Goal: Information Seeking & Learning: Understand process/instructions

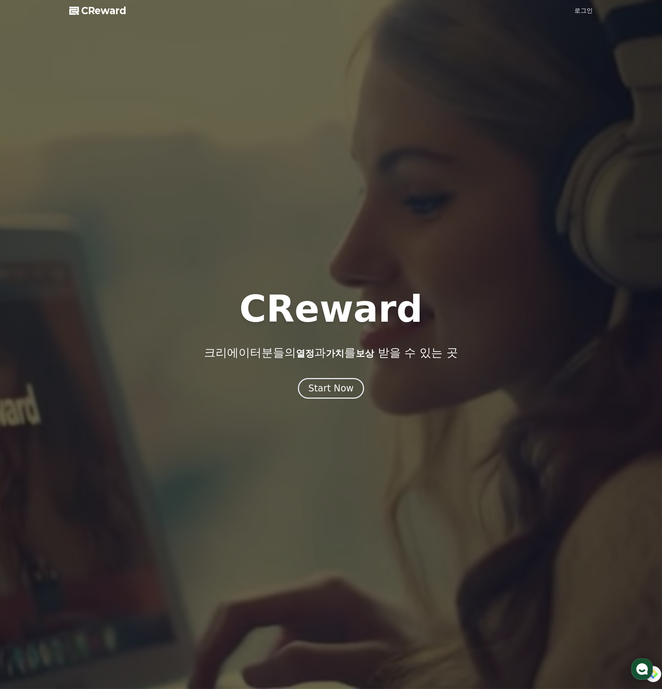
click at [644, 675] on icon "button" at bounding box center [642, 669] width 14 height 14
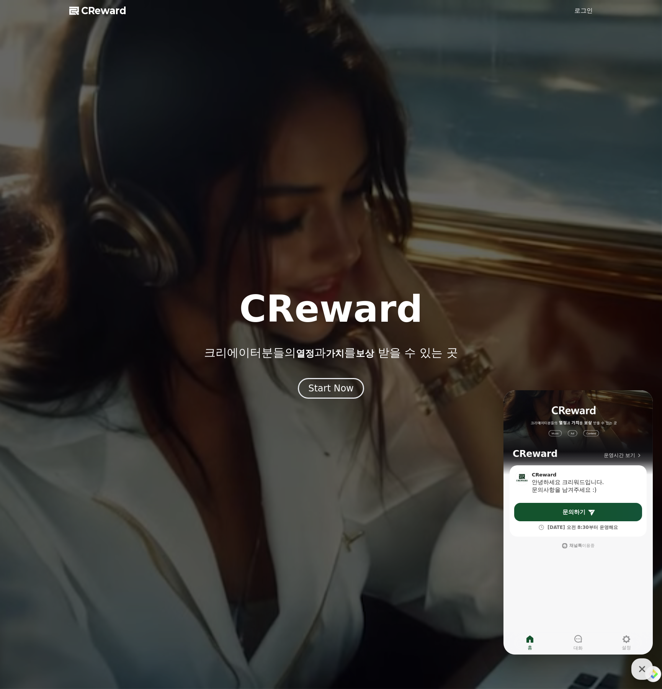
click at [644, 670] on icon "button" at bounding box center [642, 669] width 6 height 6
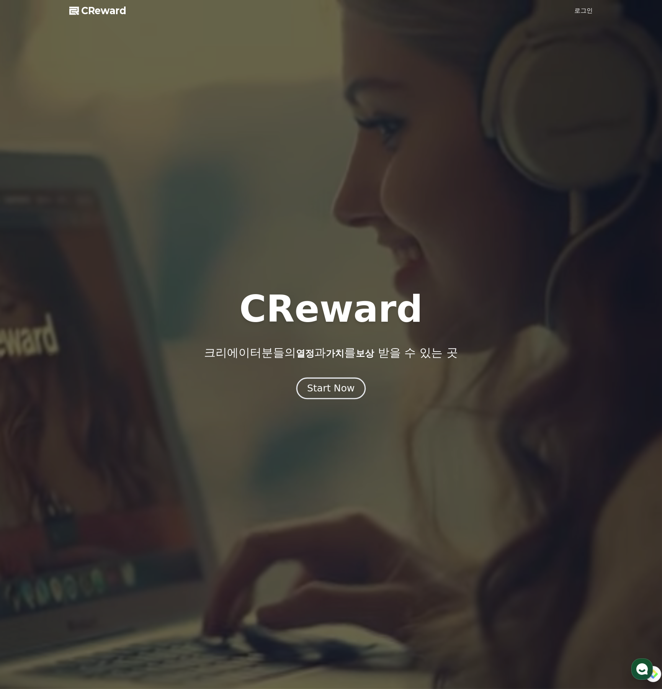
click at [322, 395] on button "Start Now" at bounding box center [330, 388] width 69 height 22
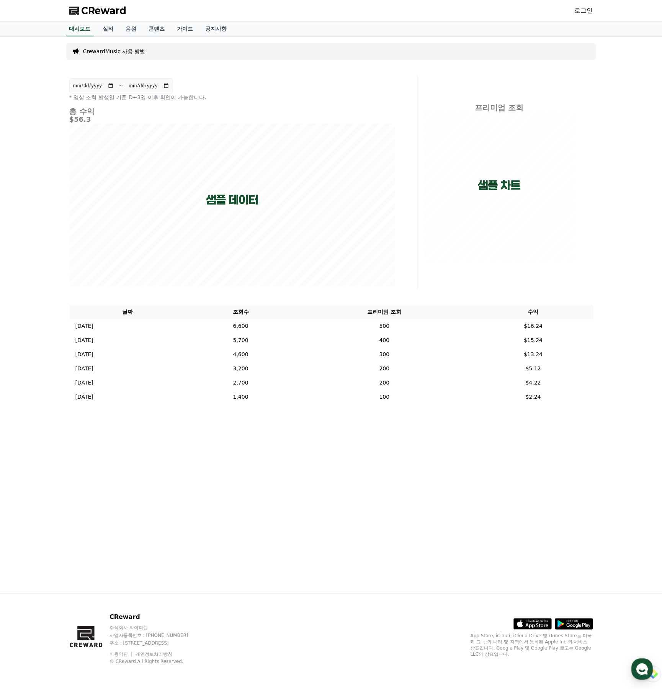
click at [97, 13] on span "CReward" at bounding box center [104, 11] width 45 height 12
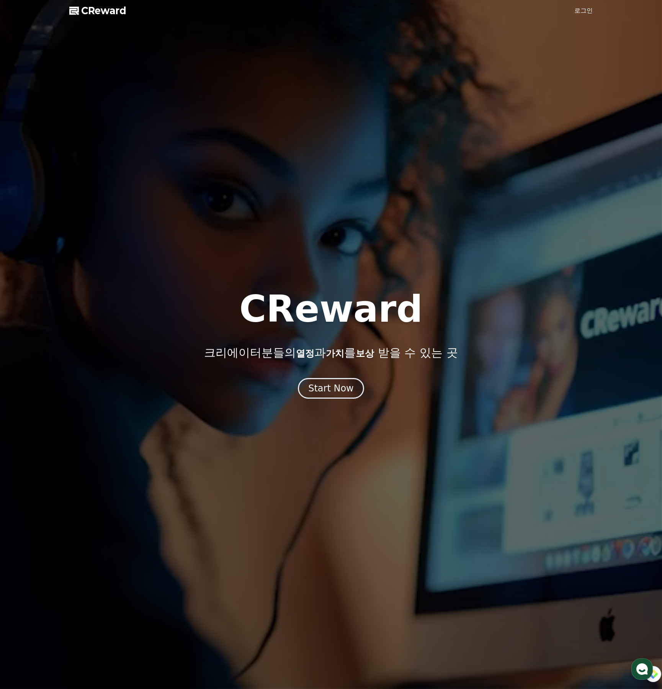
click at [578, 9] on link "로그인" at bounding box center [584, 10] width 18 height 9
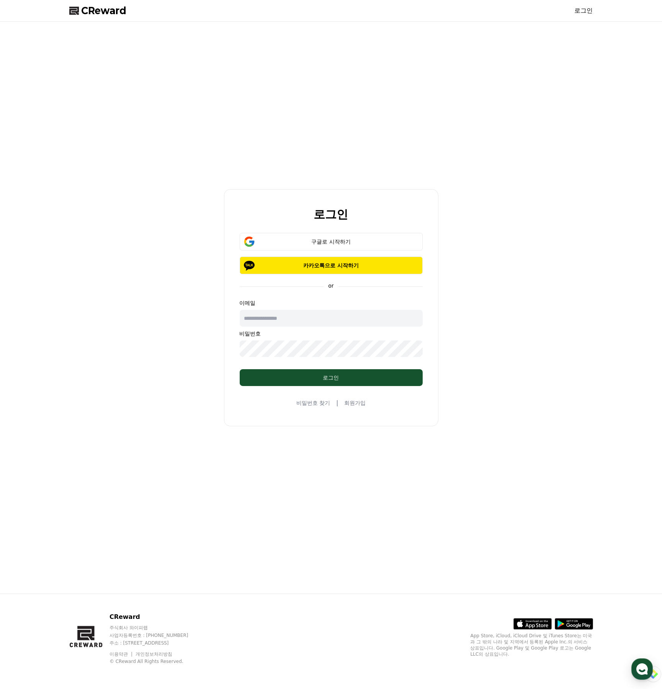
click at [111, 15] on span "CReward" at bounding box center [104, 11] width 45 height 12
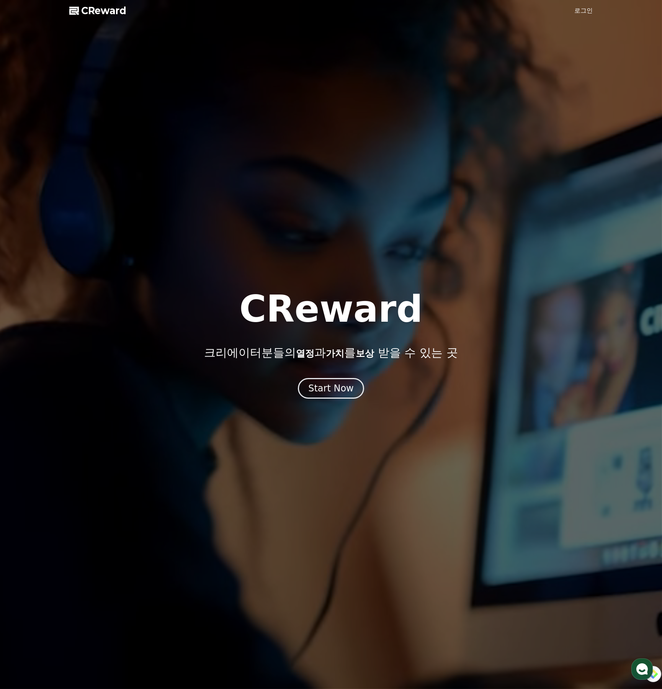
click at [317, 386] on div "Start Now" at bounding box center [331, 388] width 46 height 12
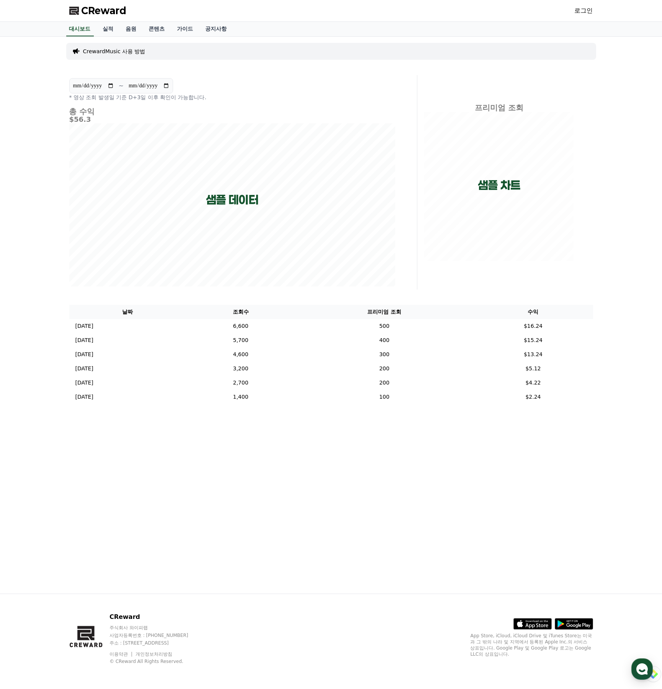
click at [130, 49] on p "CrewardMusic 사용 방법" at bounding box center [114, 51] width 62 height 8
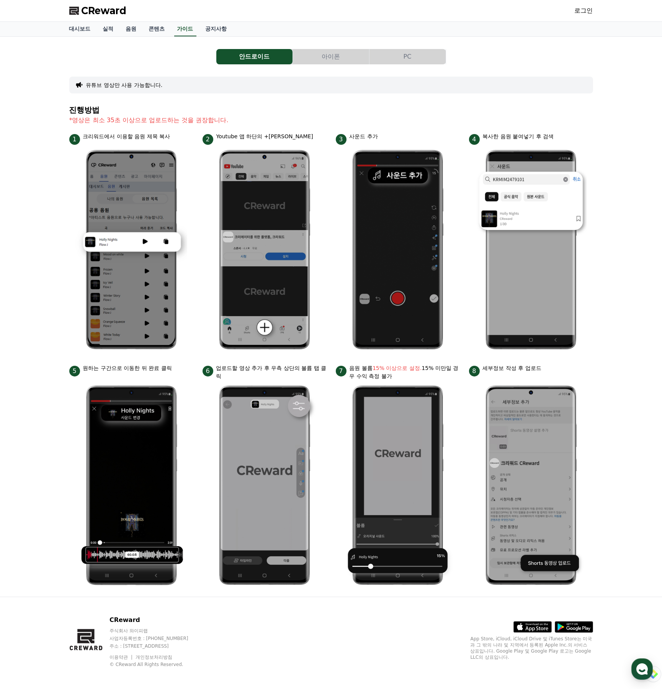
click at [411, 57] on button "PC" at bounding box center [408, 56] width 76 height 15
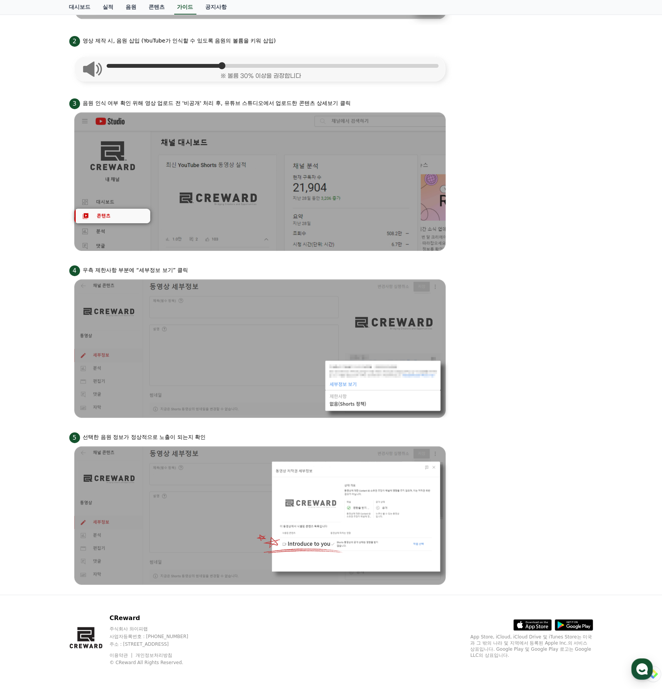
scroll to position [346, 0]
click at [393, 563] on img at bounding box center [260, 516] width 383 height 146
